Goal: Information Seeking & Learning: Check status

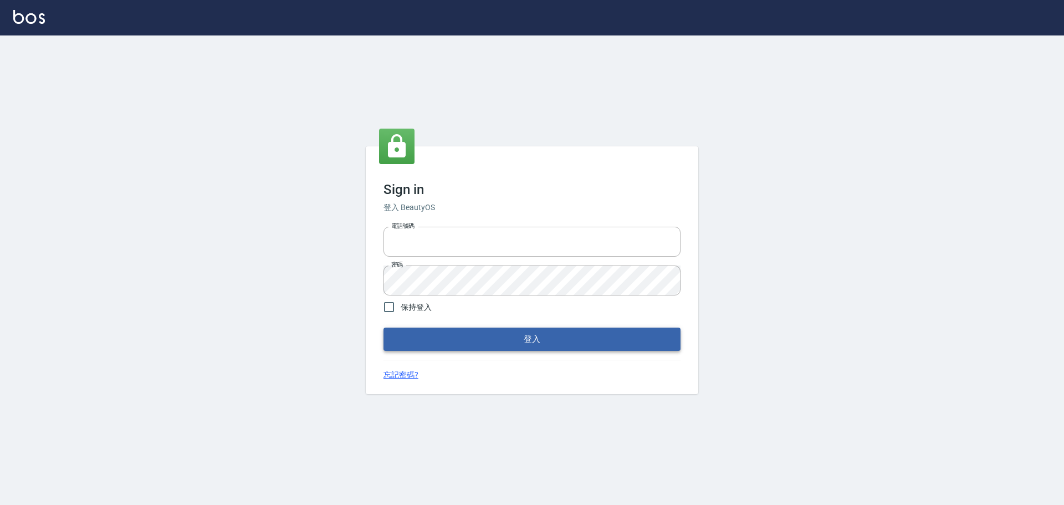
type input "0975350191"
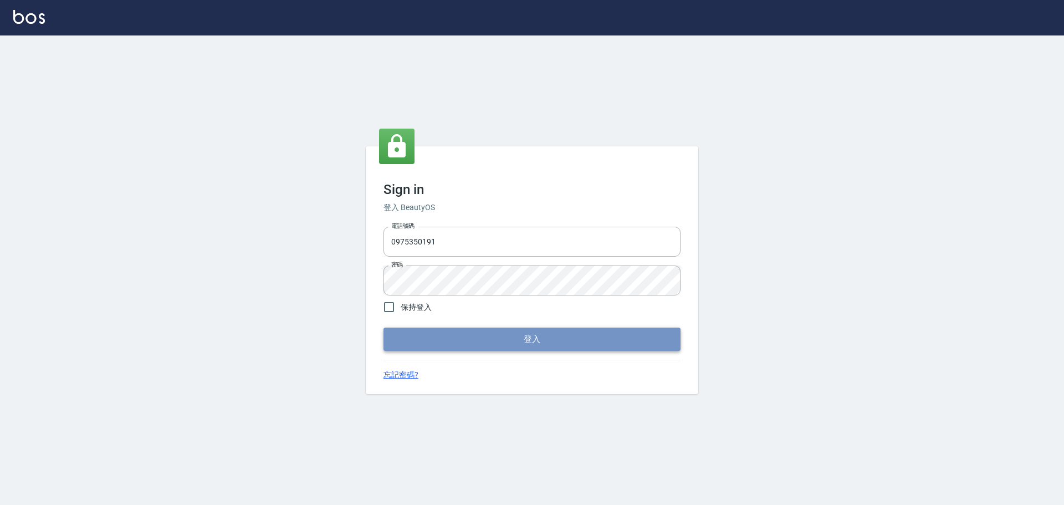
click at [501, 191] on button "登入" at bounding box center [532, 339] width 297 height 23
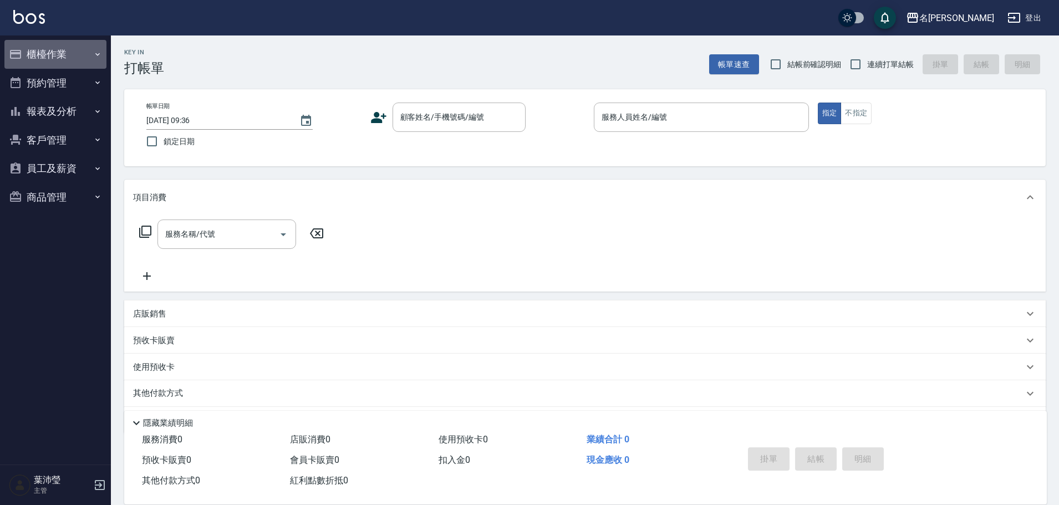
click at [59, 57] on button "櫃檯作業" at bounding box center [55, 54] width 102 height 29
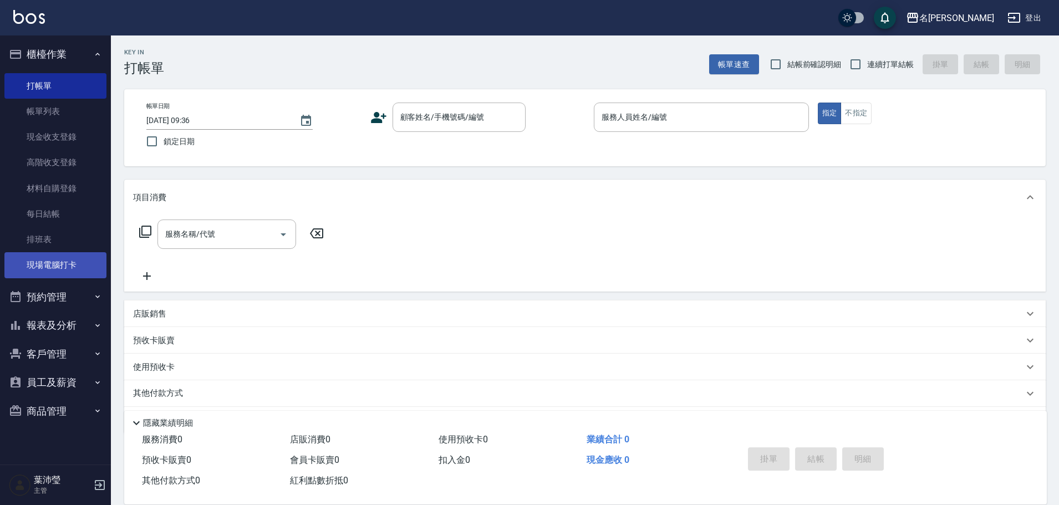
scroll to position [35, 0]
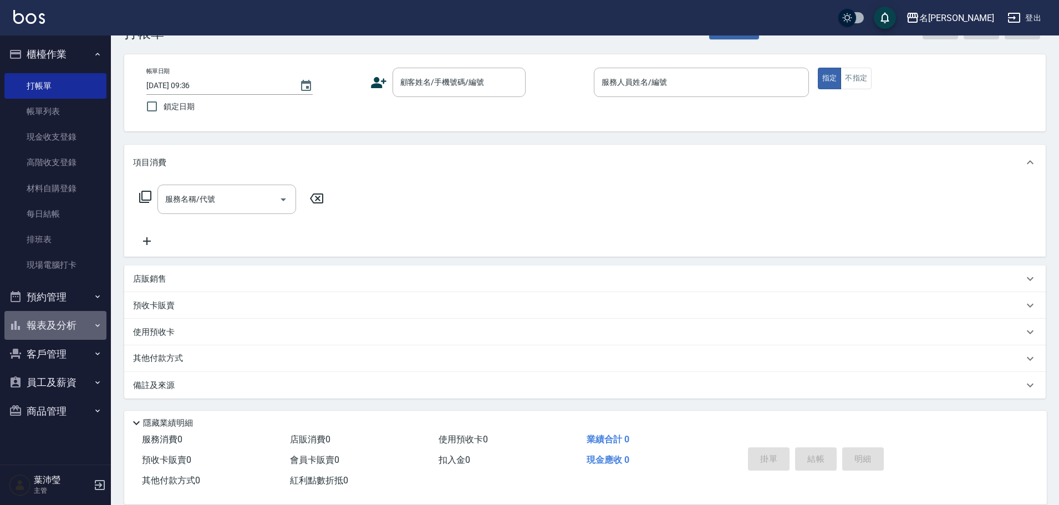
click at [48, 191] on button "報表及分析" at bounding box center [55, 325] width 102 height 29
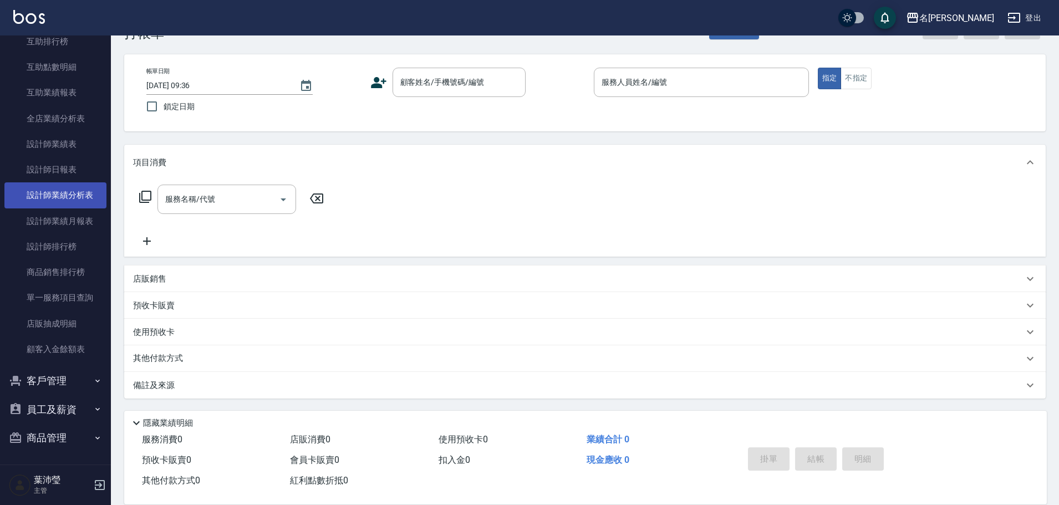
scroll to position [333, 0]
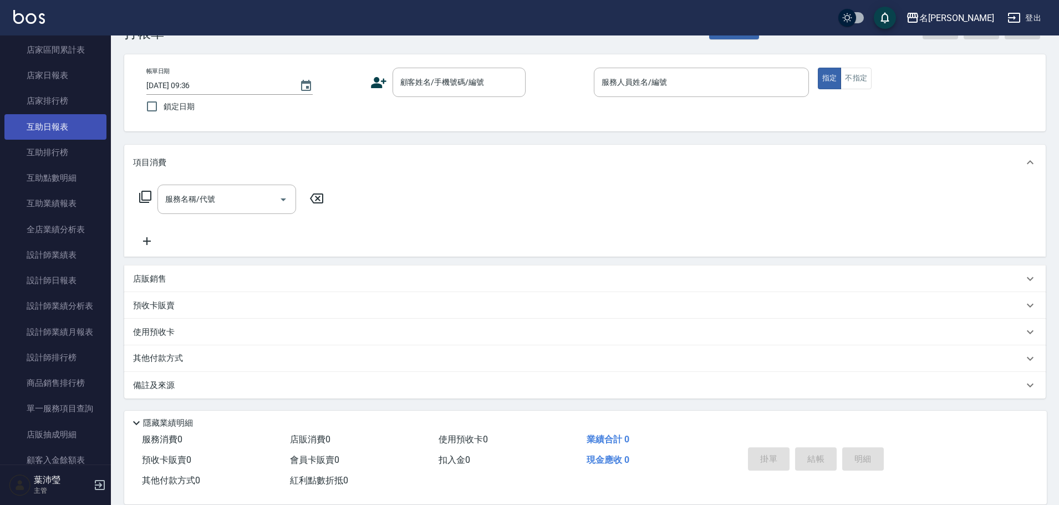
click at [69, 124] on link "互助日報表" at bounding box center [55, 127] width 102 height 26
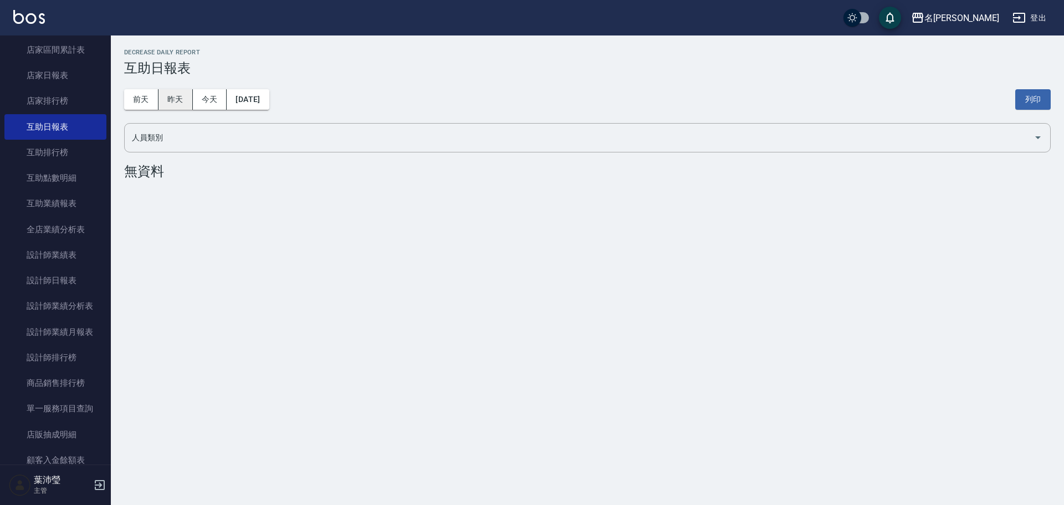
click at [176, 97] on button "昨天" at bounding box center [176, 99] width 34 height 21
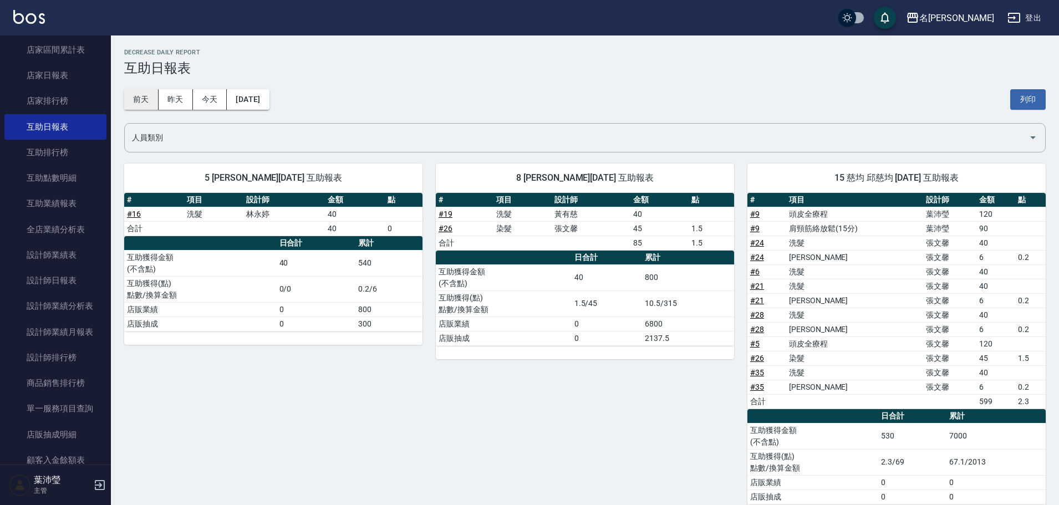
click at [142, 101] on button "前天" at bounding box center [141, 99] width 34 height 21
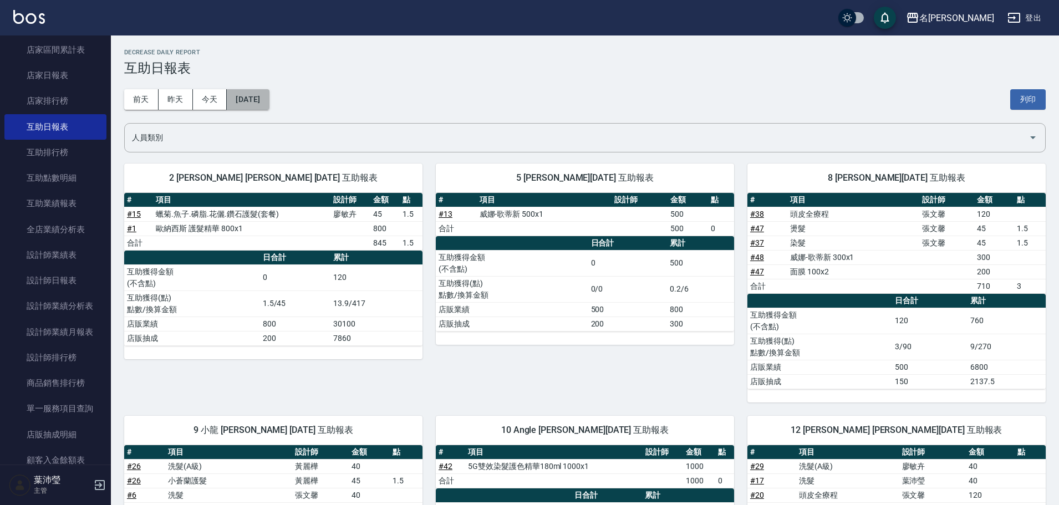
click at [237, 103] on button "[DATE]" at bounding box center [248, 99] width 42 height 21
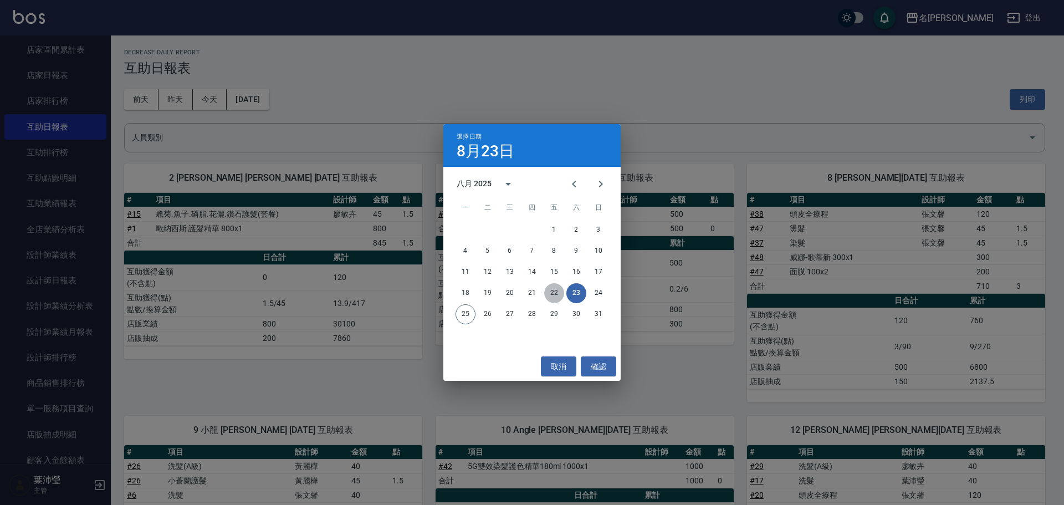
click at [507, 191] on button "22" at bounding box center [554, 293] width 20 height 20
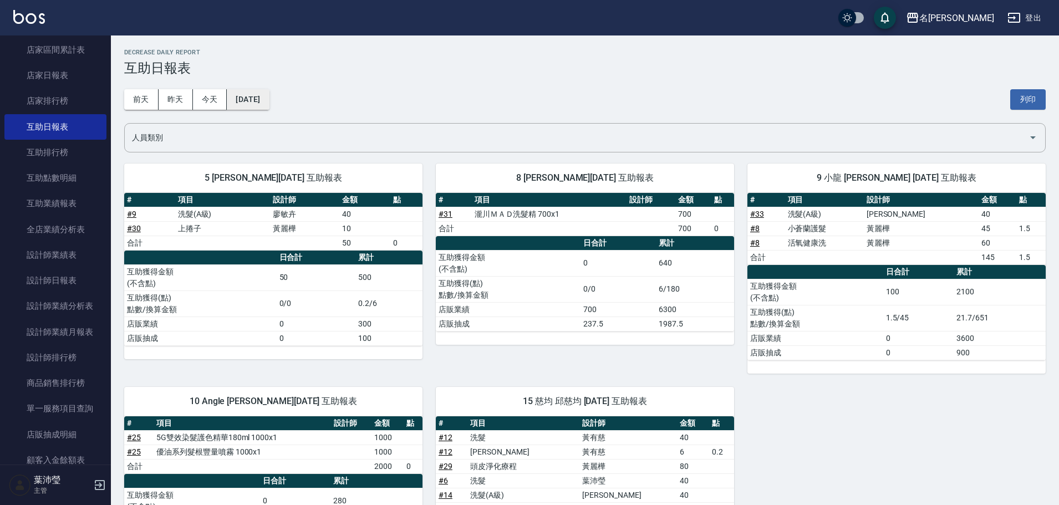
click at [269, 95] on button "[DATE]" at bounding box center [248, 99] width 42 height 21
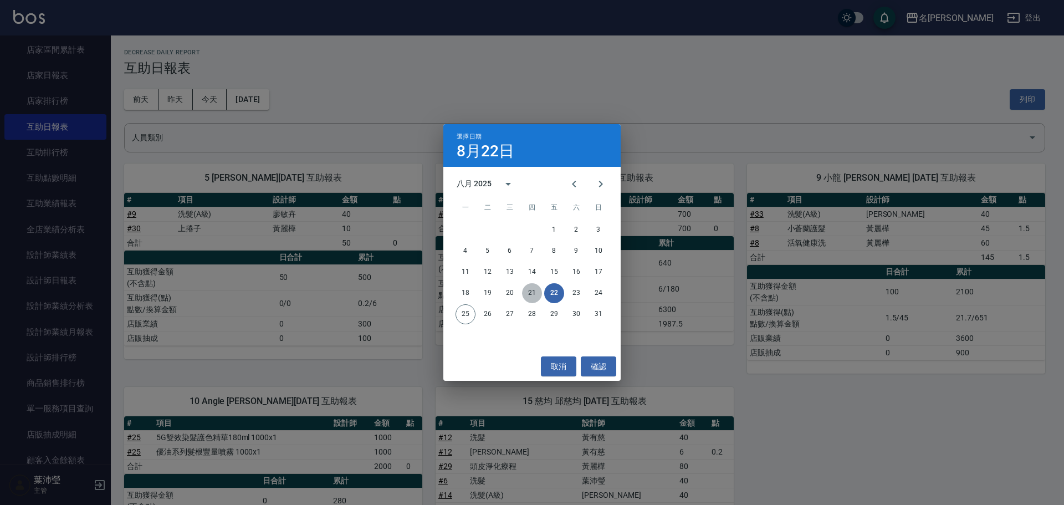
click at [507, 191] on button "21" at bounding box center [532, 293] width 20 height 20
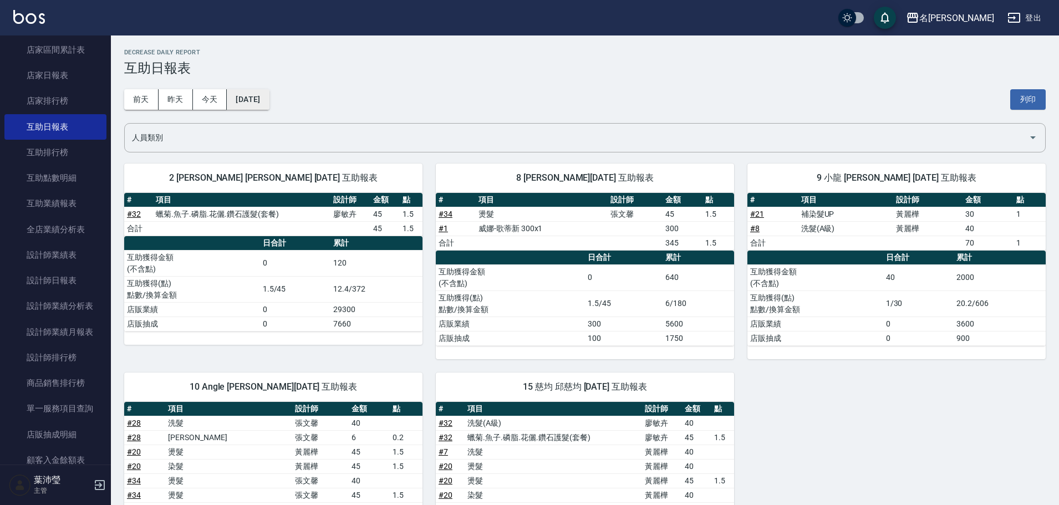
click at [269, 96] on button "[DATE]" at bounding box center [248, 99] width 42 height 21
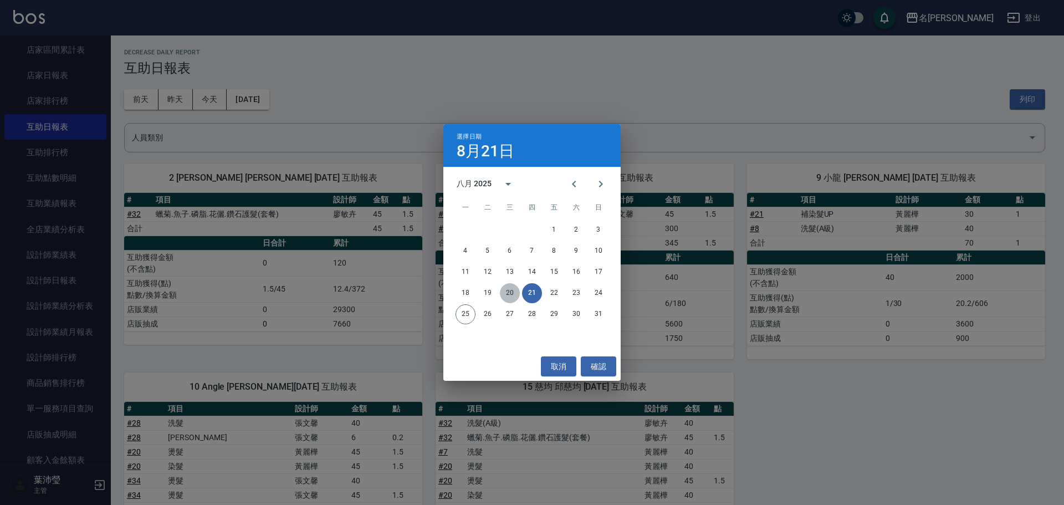
click at [507, 191] on button "20" at bounding box center [510, 293] width 20 height 20
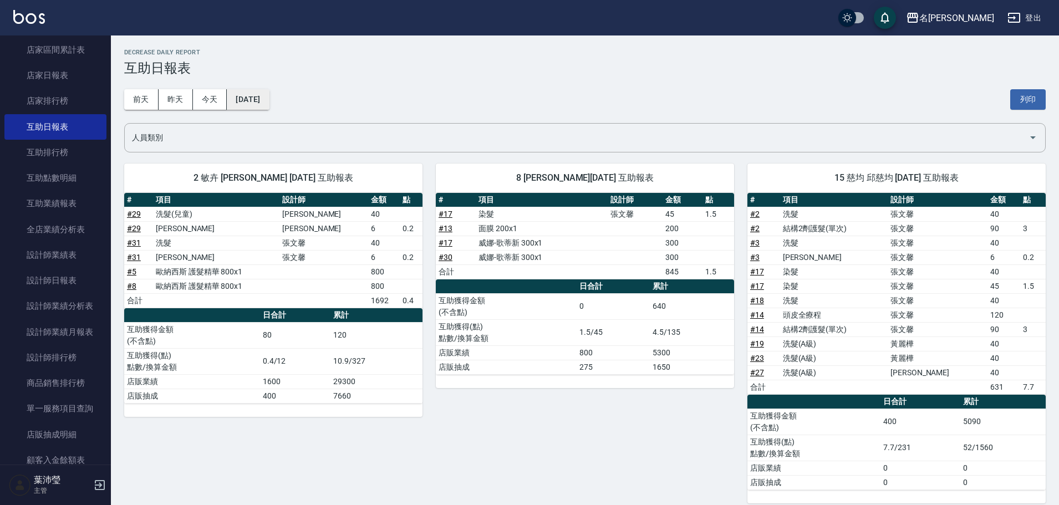
click at [269, 101] on button "[DATE]" at bounding box center [248, 99] width 42 height 21
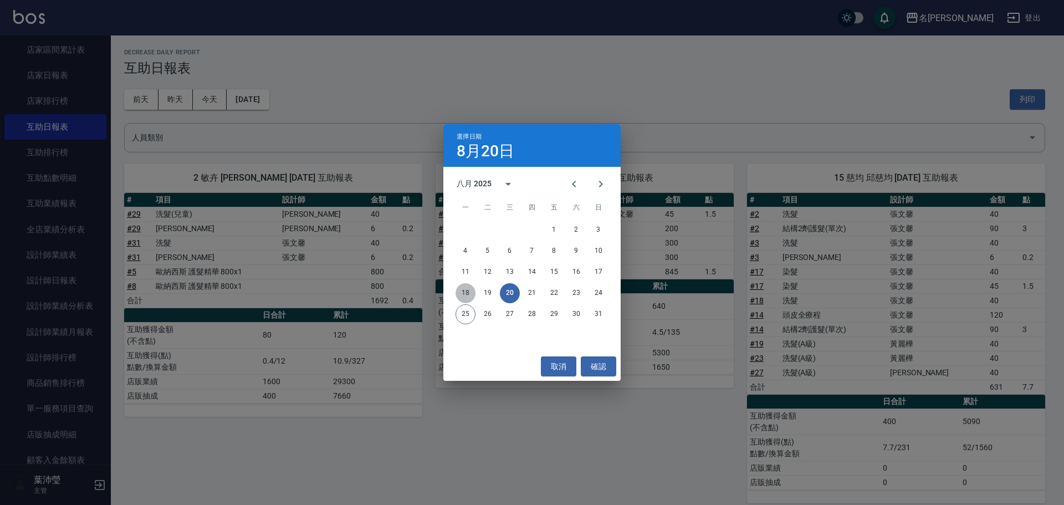
click at [461, 191] on button "18" at bounding box center [466, 293] width 20 height 20
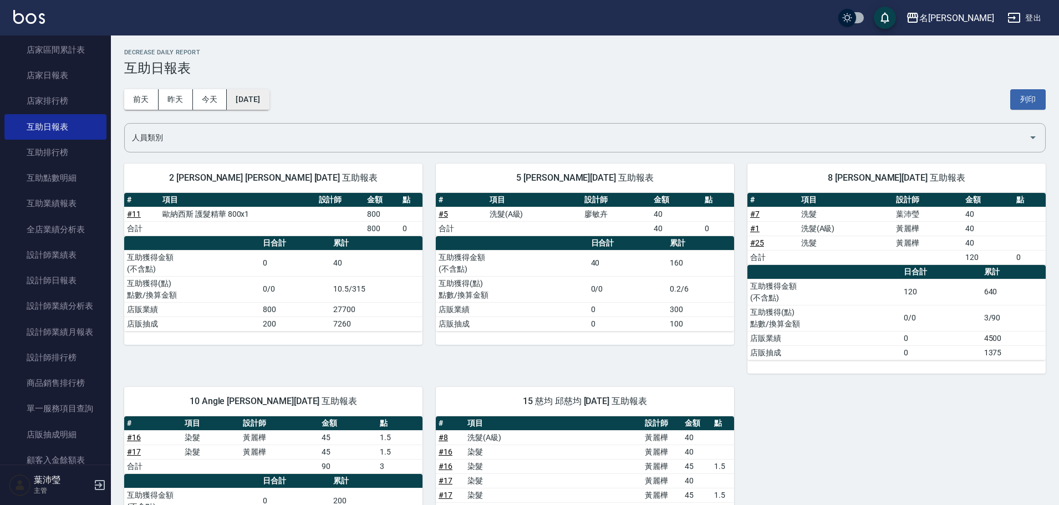
click at [269, 101] on button "[DATE]" at bounding box center [248, 99] width 42 height 21
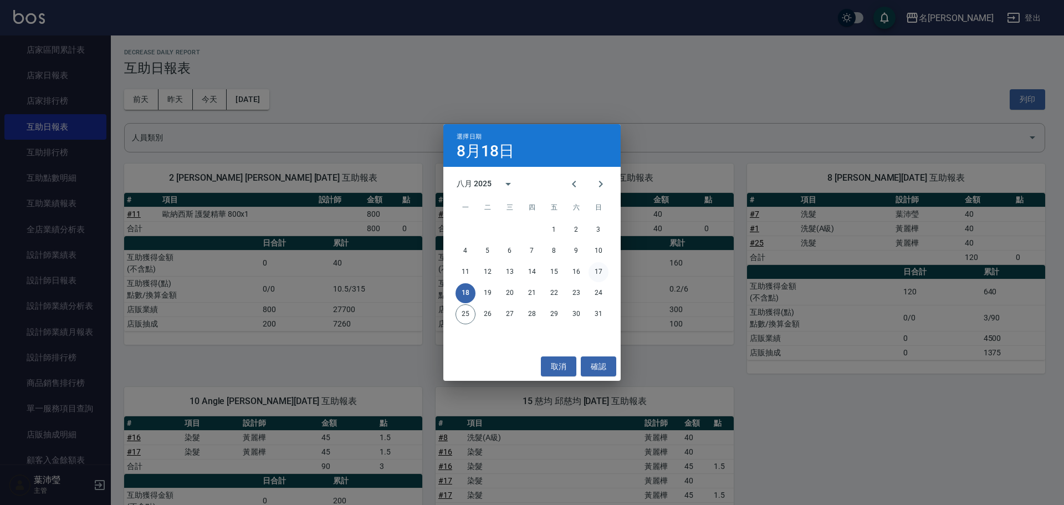
click at [507, 191] on button "17" at bounding box center [599, 272] width 20 height 20
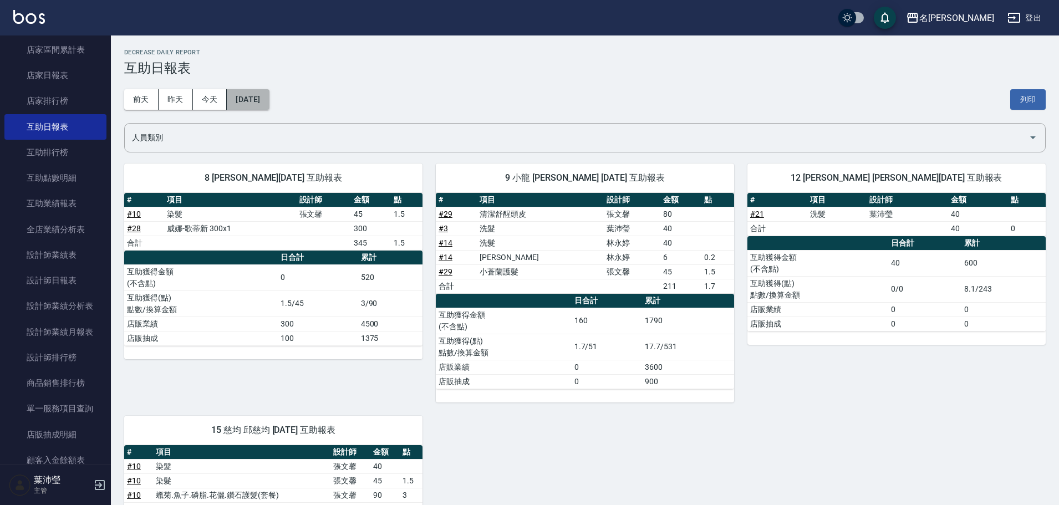
click at [269, 99] on button "[DATE]" at bounding box center [248, 99] width 42 height 21
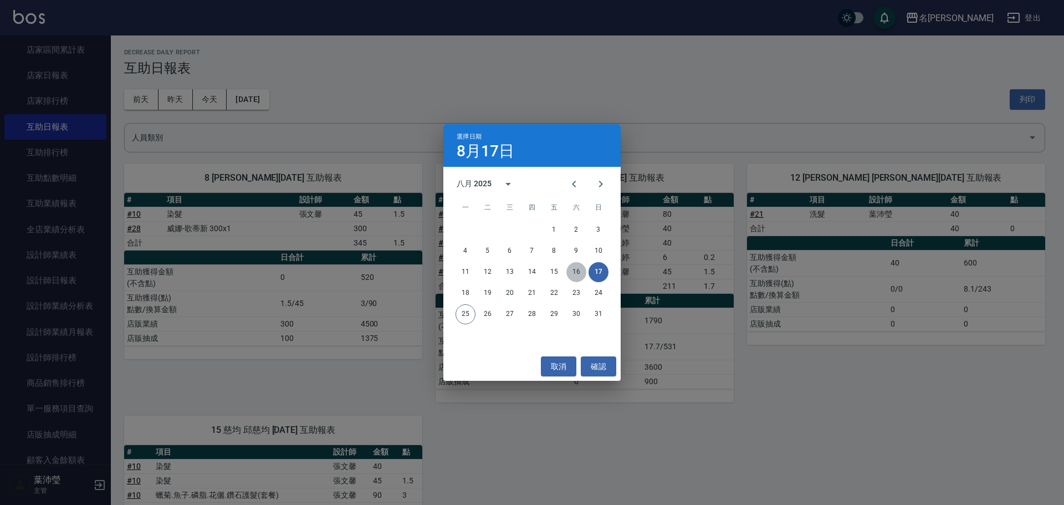
click at [507, 191] on button "16" at bounding box center [577, 272] width 20 height 20
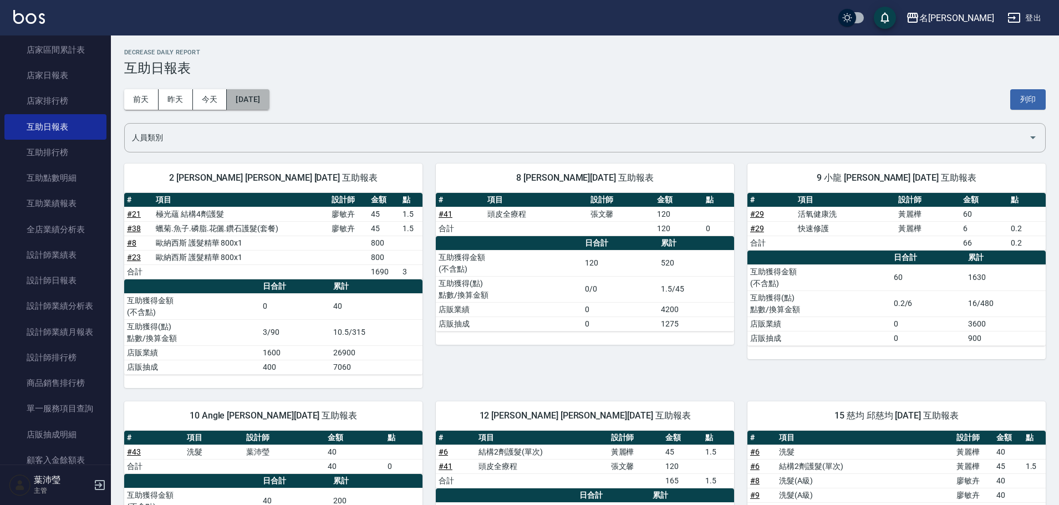
click at [269, 98] on button "[DATE]" at bounding box center [248, 99] width 42 height 21
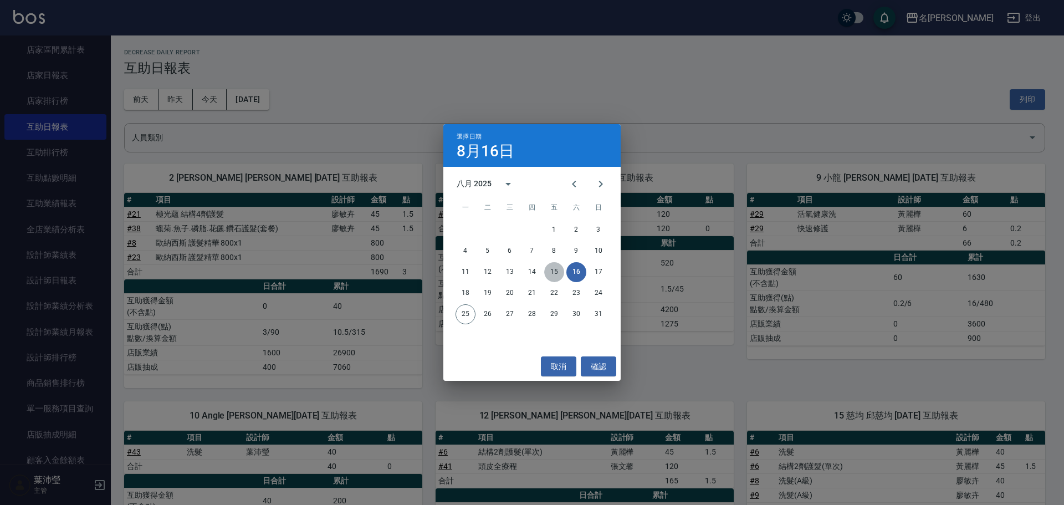
click at [507, 191] on button "15" at bounding box center [554, 272] width 20 height 20
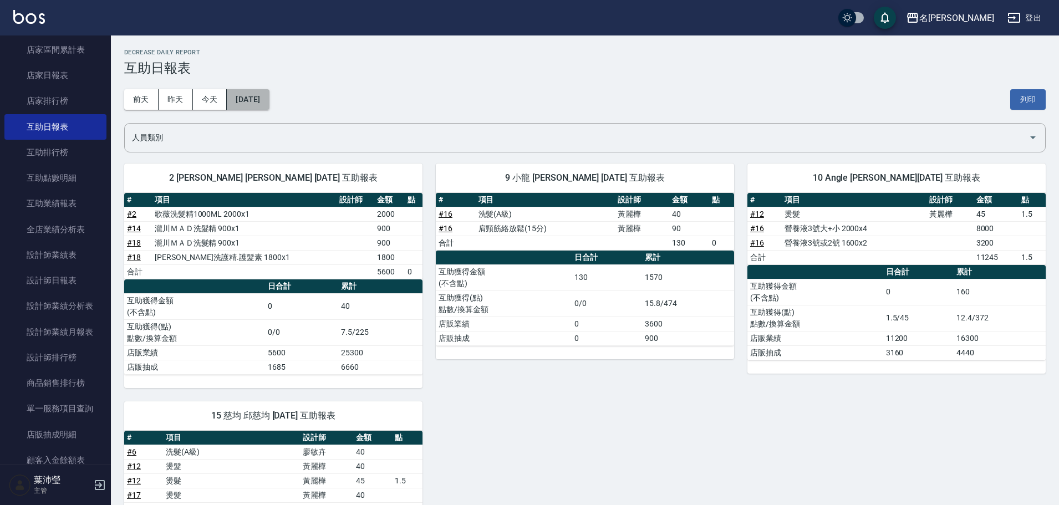
click at [269, 96] on button "[DATE]" at bounding box center [248, 99] width 42 height 21
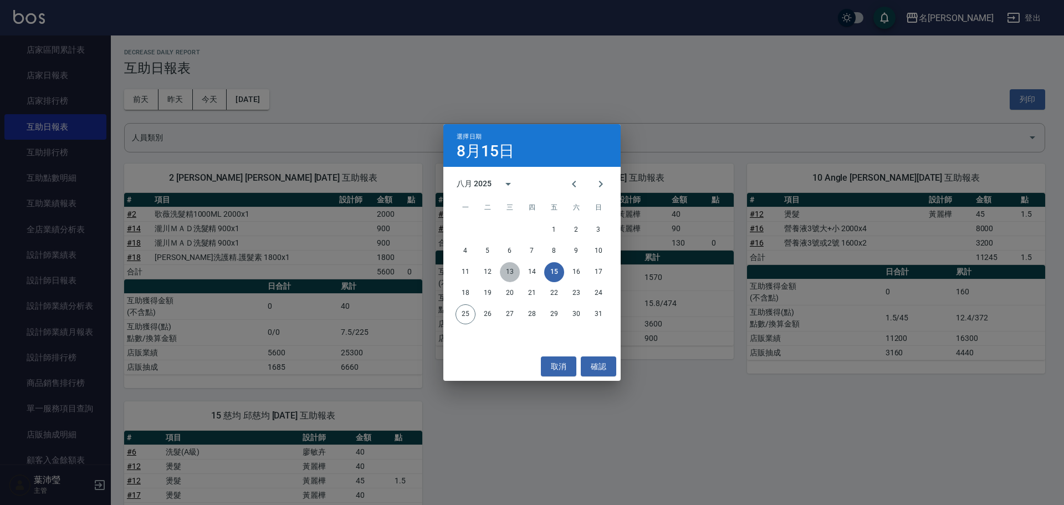
click at [507, 191] on button "13" at bounding box center [510, 272] width 20 height 20
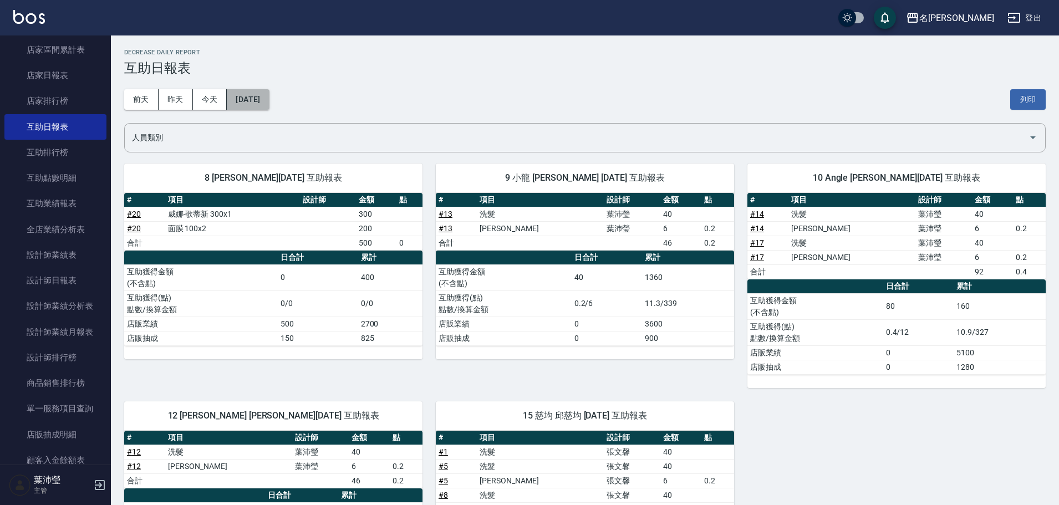
click at [269, 96] on button "[DATE]" at bounding box center [248, 99] width 42 height 21
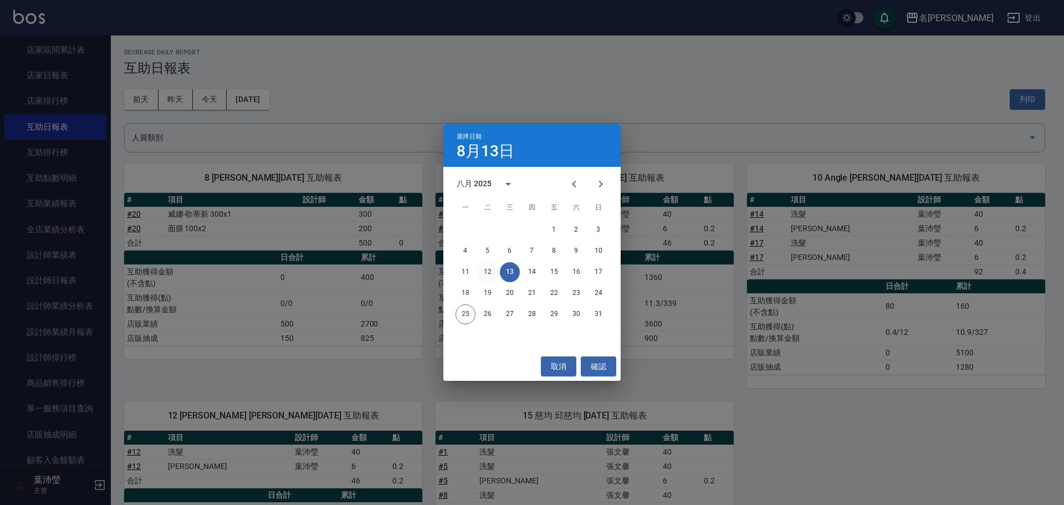
click at [484, 191] on button "12" at bounding box center [488, 272] width 20 height 20
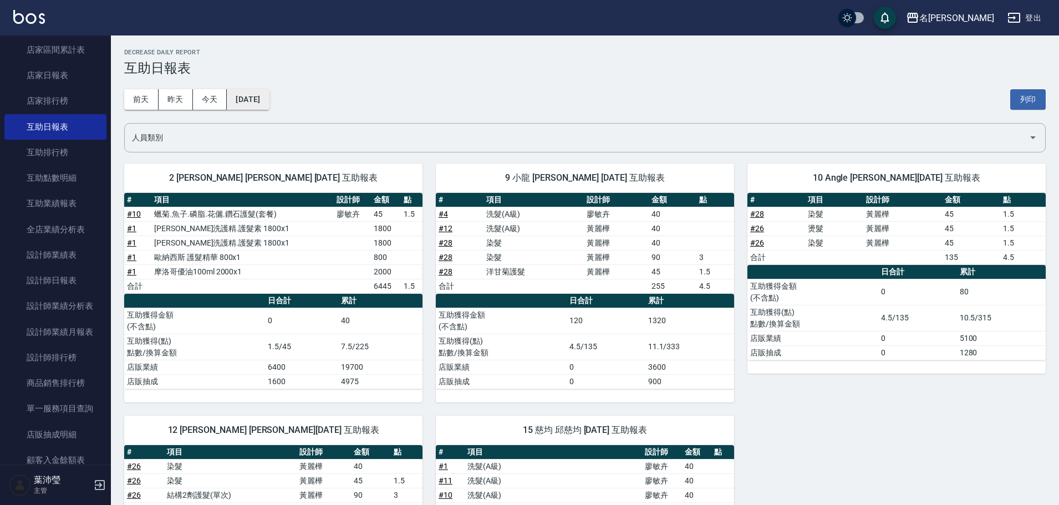
click at [264, 94] on button "[DATE]" at bounding box center [248, 99] width 42 height 21
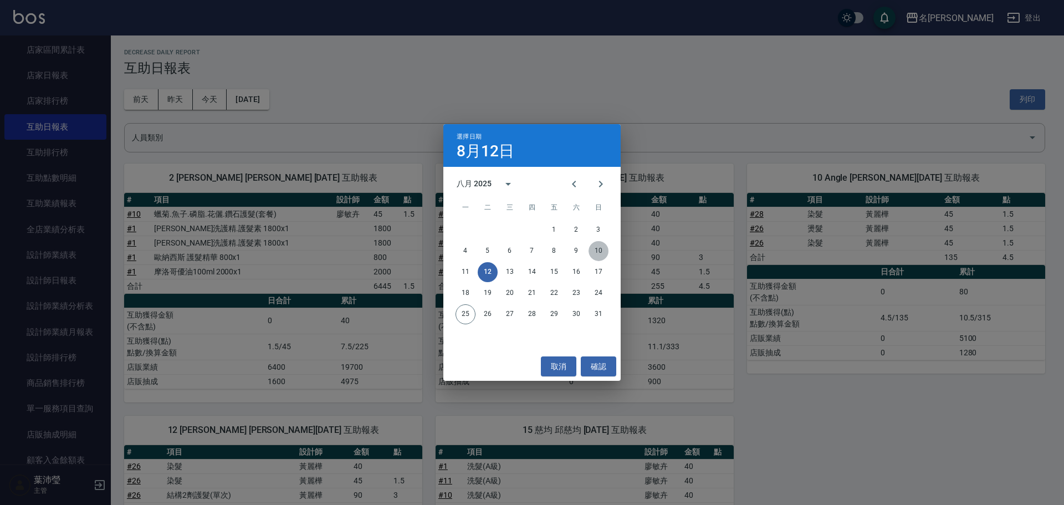
click at [507, 191] on button "10" at bounding box center [599, 251] width 20 height 20
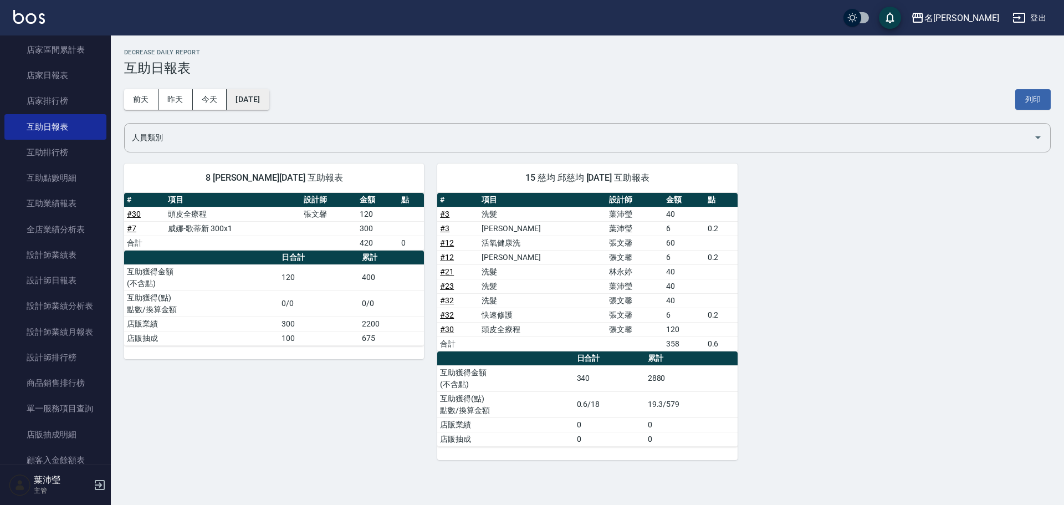
click at [228, 104] on button "[DATE]" at bounding box center [248, 99] width 42 height 21
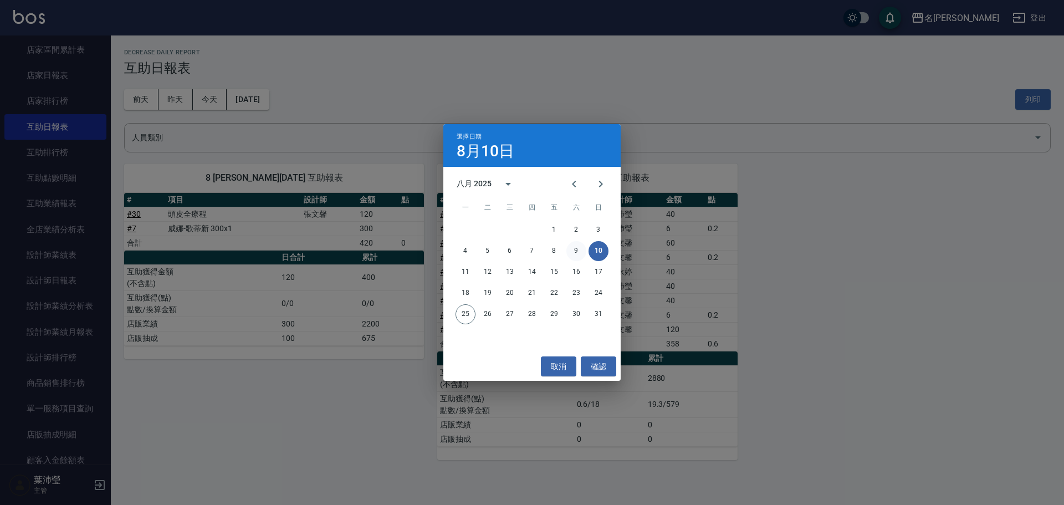
click at [507, 191] on button "9" at bounding box center [577, 251] width 20 height 20
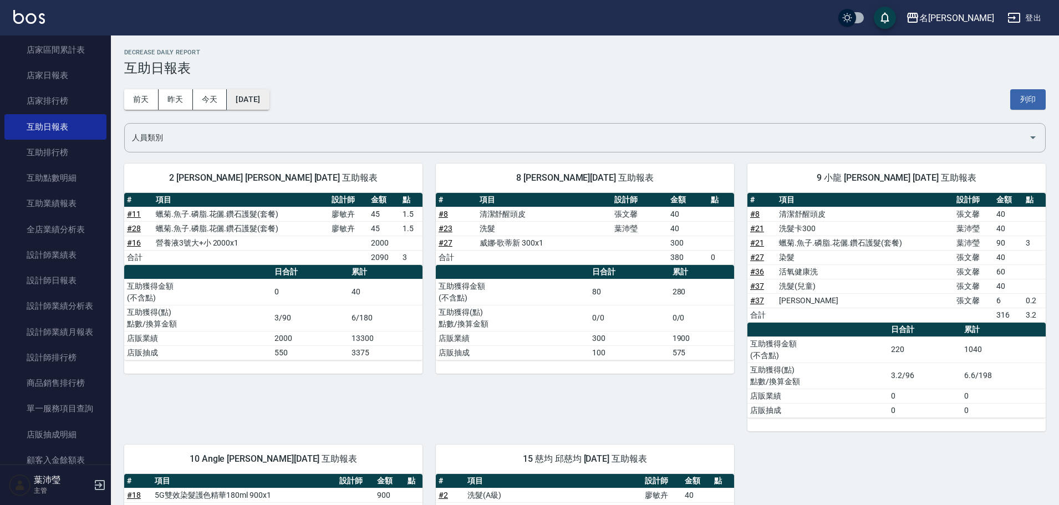
click at [266, 99] on button "[DATE]" at bounding box center [248, 99] width 42 height 21
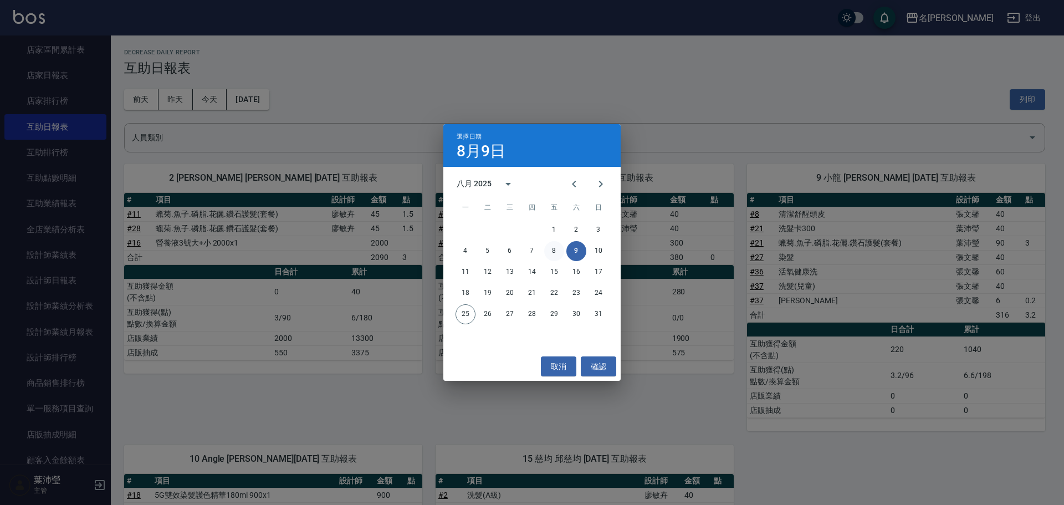
click at [507, 191] on button "8" at bounding box center [554, 251] width 20 height 20
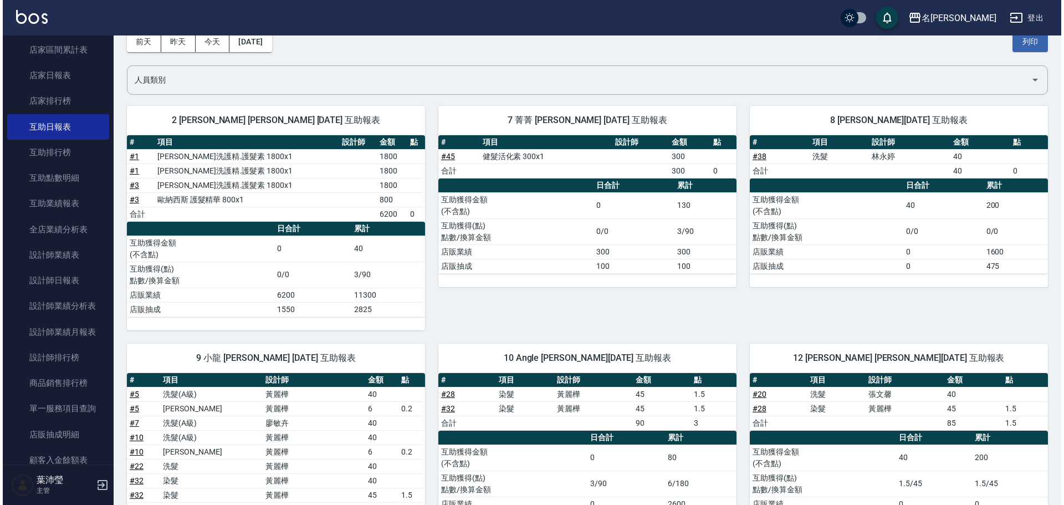
scroll to position [54, 0]
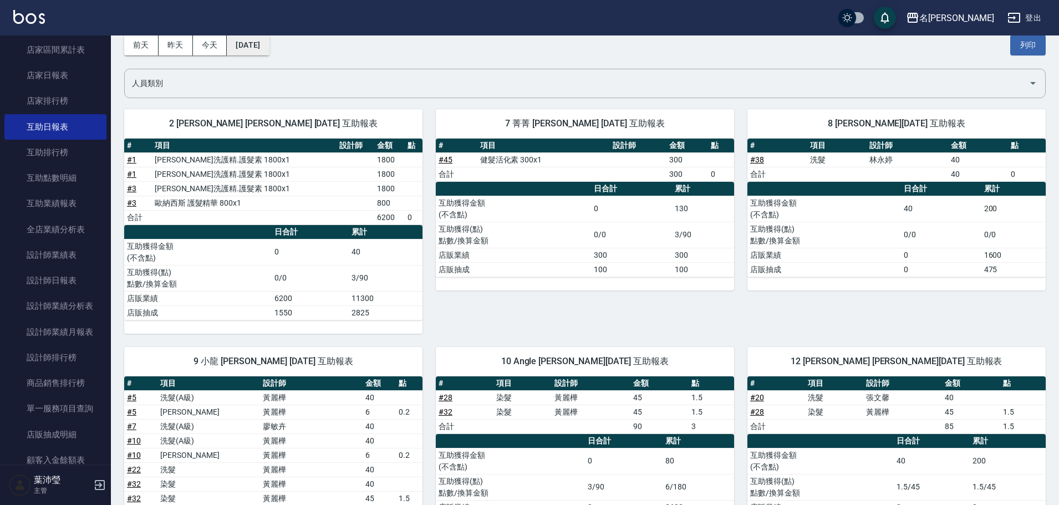
click at [269, 45] on button "[DATE]" at bounding box center [248, 45] width 42 height 21
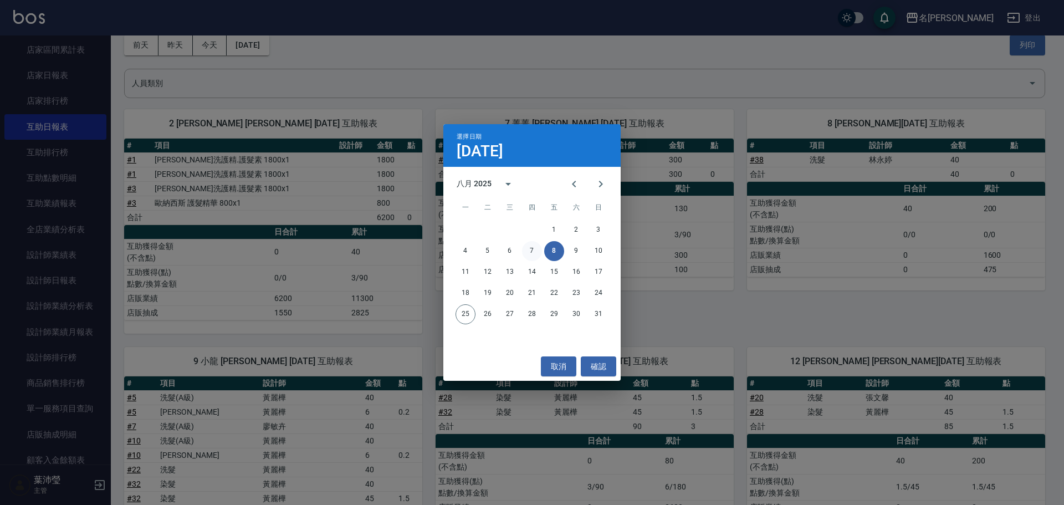
click at [507, 191] on button "7" at bounding box center [532, 251] width 20 height 20
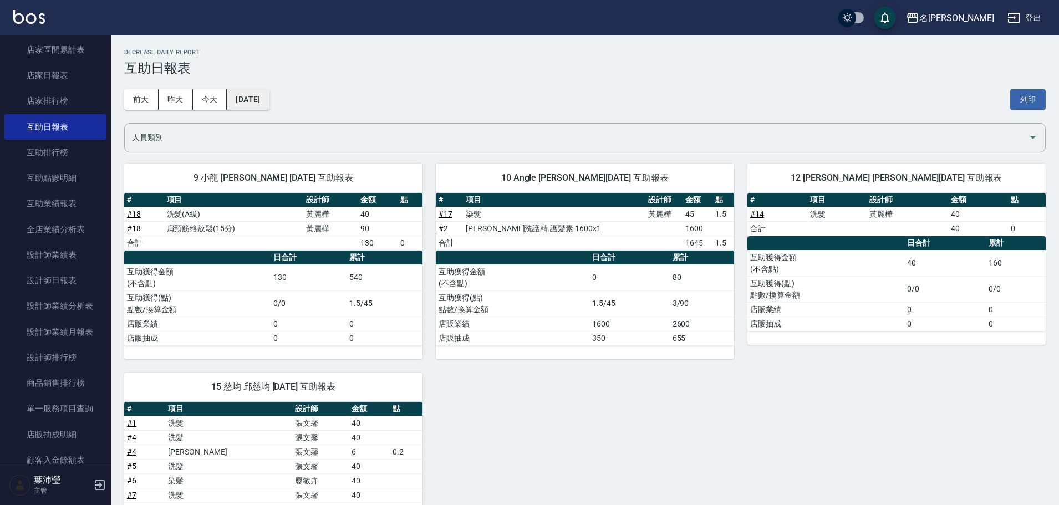
click at [251, 97] on button "[DATE]" at bounding box center [248, 99] width 42 height 21
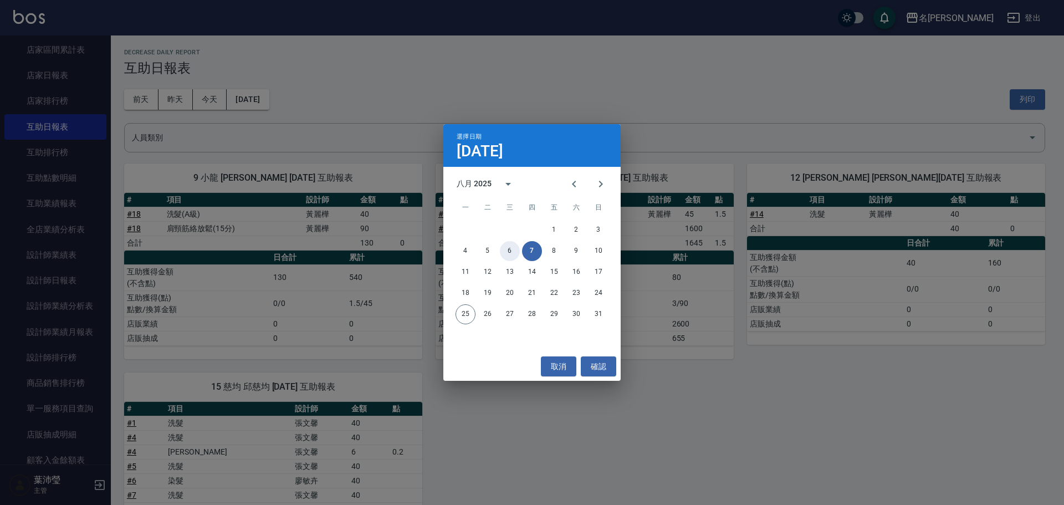
click at [504, 191] on button "6" at bounding box center [510, 251] width 20 height 20
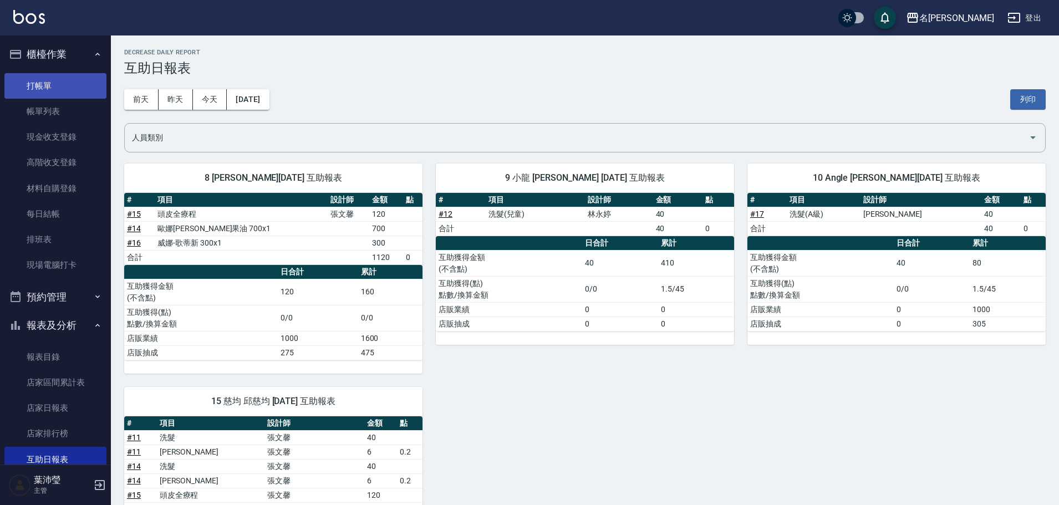
click at [73, 87] on link "打帳單" at bounding box center [55, 86] width 102 height 26
